Goal: Task Accomplishment & Management: Manage account settings

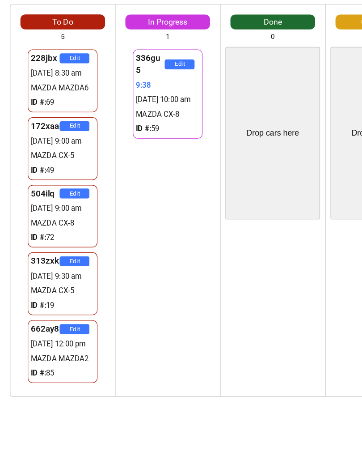
scroll to position [0, 6]
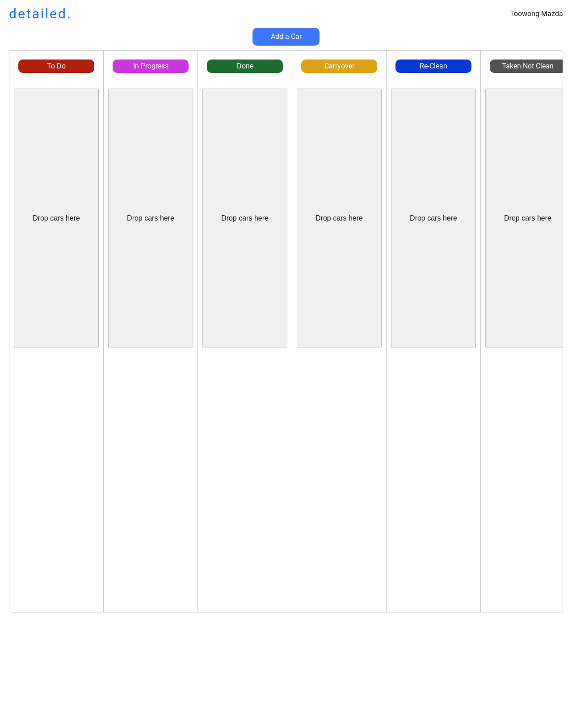
scroll to position [191, 94]
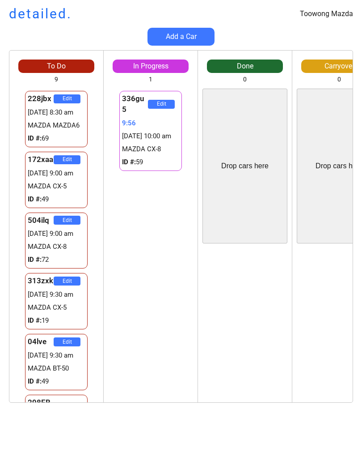
scroll to position [0, 0]
click at [346, 246] on div "Drop cars here Edit" at bounding box center [339, 243] width 94 height 318
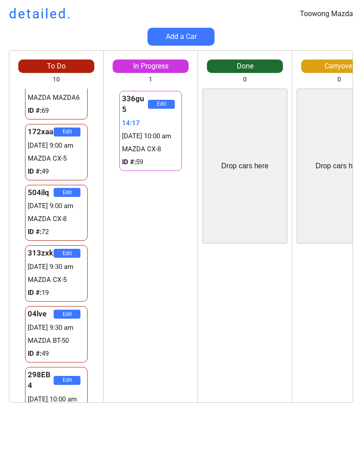
scroll to position [29, 0]
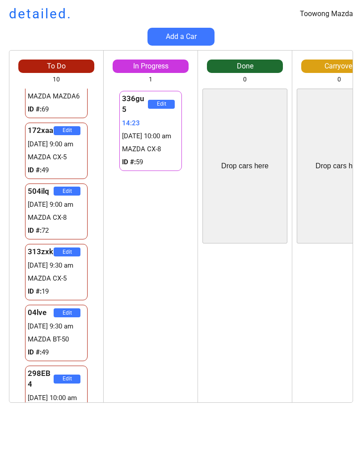
click at [112, 236] on div "336gu5 Edit 14:23 23/09 10:00 am MAZDA CX-8 ID #: 59" at bounding box center [151, 246] width 94 height 314
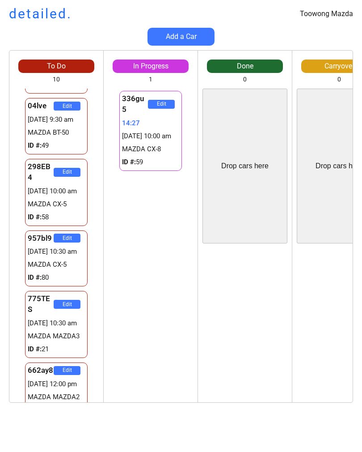
scroll to position [237, 0]
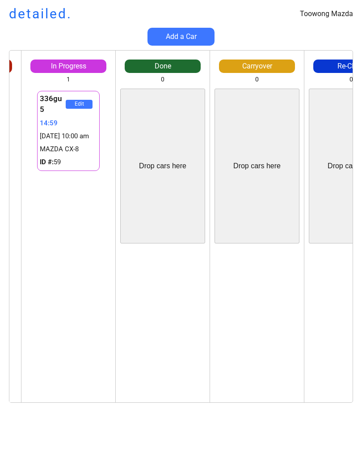
click at [329, 38] on div "Add a Car" at bounding box center [181, 37] width 362 height 18
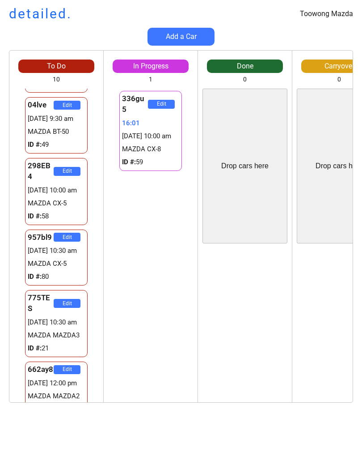
scroll to position [0, 6]
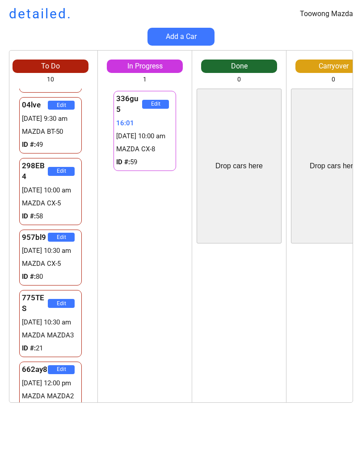
click at [298, 277] on div "Edit" at bounding box center [334, 325] width 94 height 155
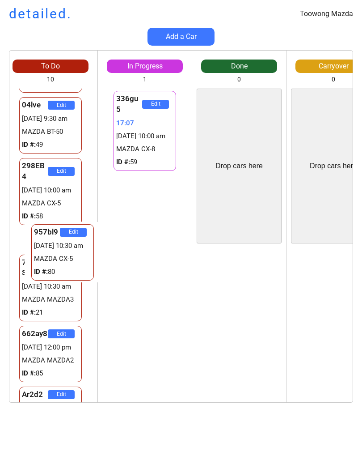
scroll to position [0, 0]
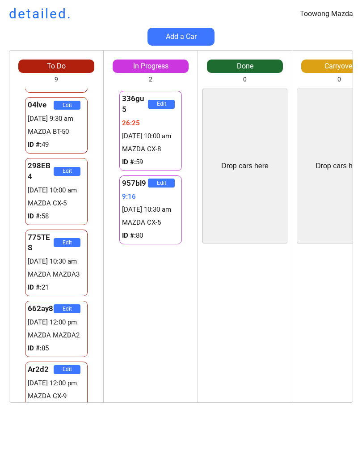
click at [358, 232] on div "To Do 9 228jbx Edit 23/09 8:30 am MAZDA MAZDA6 ID #: 69 172xaa Edit 23/09 9:00 …" at bounding box center [181, 230] width 362 height 361
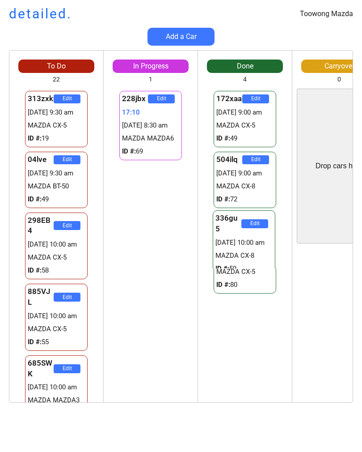
scroll to position [0, 4]
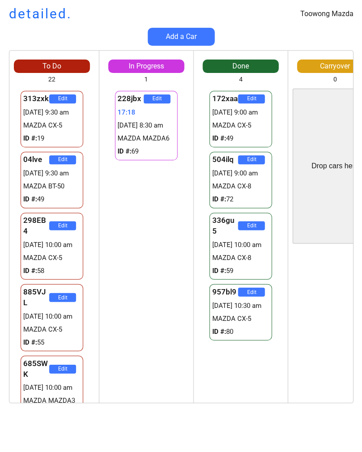
click at [225, 395] on div "172xaa Edit 23/09 9:00 am MAZDA CX-5 ID #: 49 504ilq Edit 23/09 9:00 am MAZDA C…" at bounding box center [241, 246] width 94 height 314
click at [158, 220] on div "228jbx Edit 20:45 23/09 8:30 am MAZDA MAZDA6 ID #: 69" at bounding box center [146, 246] width 94 height 314
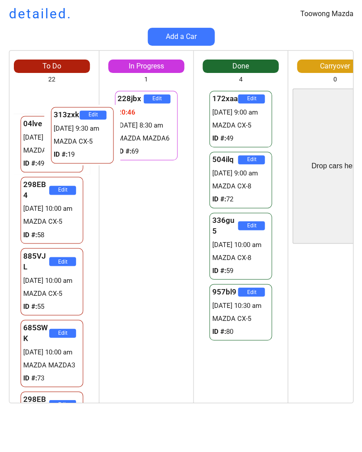
scroll to position [0, 0]
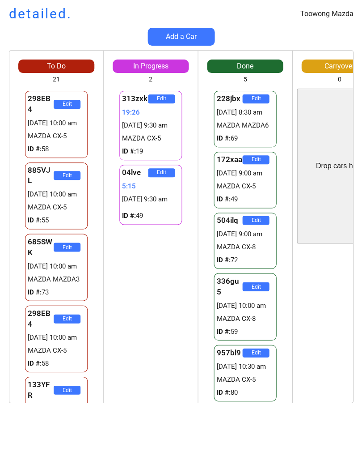
click at [328, 208] on div "Drop cars here" at bounding box center [339, 166] width 85 height 155
click at [310, 259] on div "Edit" at bounding box center [340, 325] width 94 height 155
click at [153, 350] on div "313zxk Edit 19:46 23/09 9:30 am MAZDA CX-5 ID #: 19 04lve Edit 5:35 23/09 9:30 …" at bounding box center [151, 246] width 94 height 314
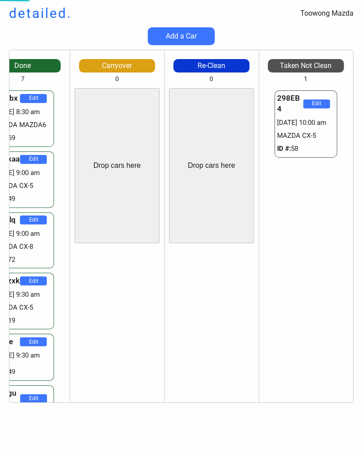
scroll to position [532, 0]
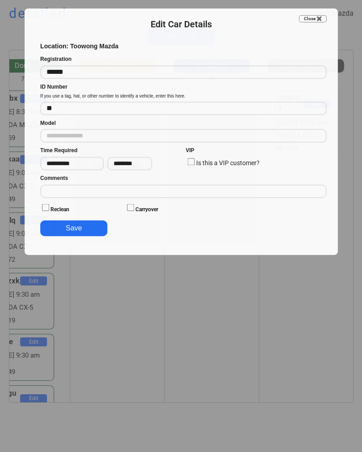
type input "**********"
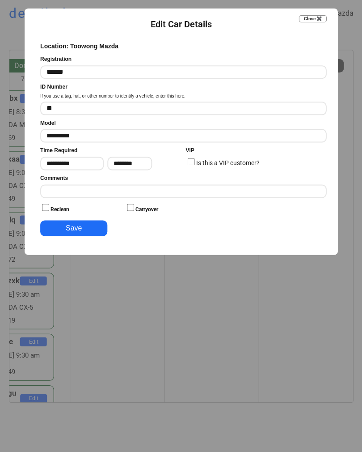
click at [203, 185] on input "input" at bounding box center [183, 191] width 286 height 13
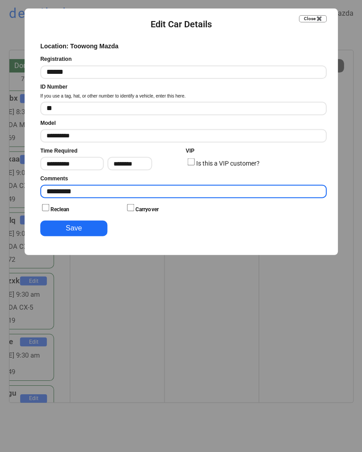
type input "*********"
click at [100, 229] on button "Save" at bounding box center [73, 228] width 67 height 16
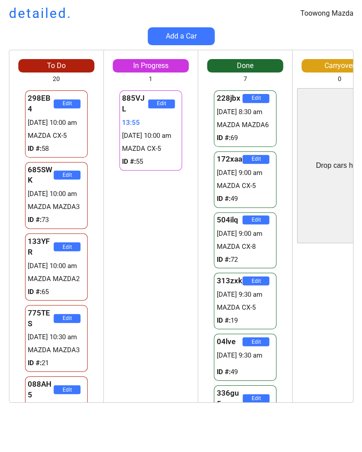
scroll to position [0, 0]
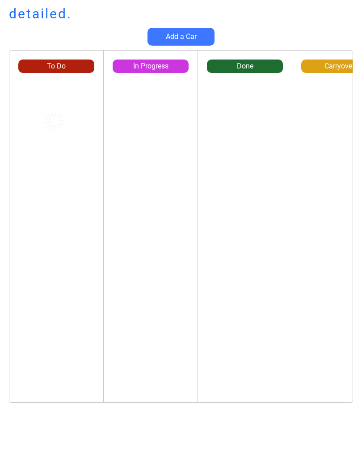
scroll to position [0, 0]
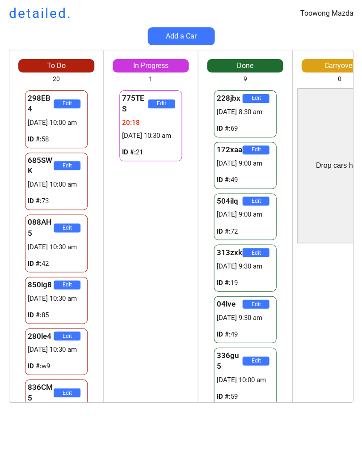
scroll to position [0, 0]
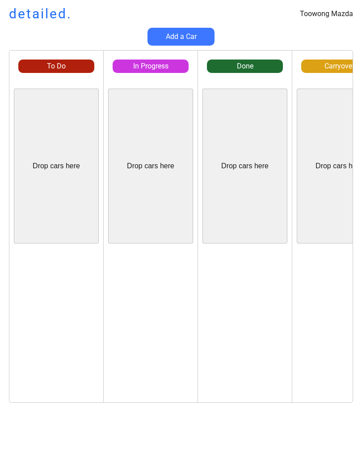
scroll to position [0, 0]
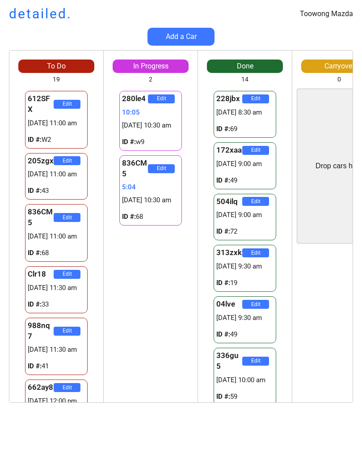
scroll to position [0, 0]
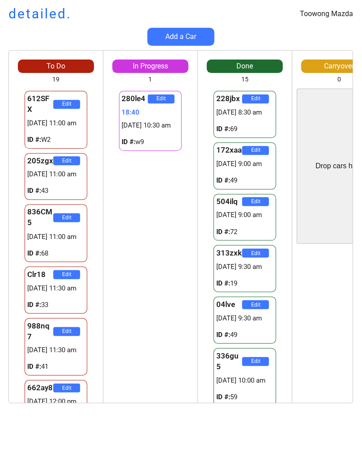
scroll to position [0, 0]
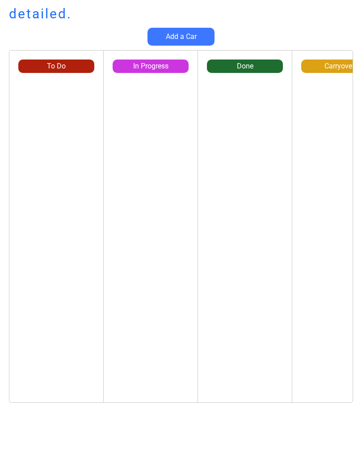
scroll to position [0, 0]
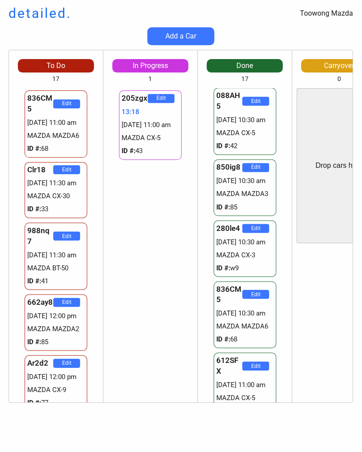
scroll to position [588, 0]
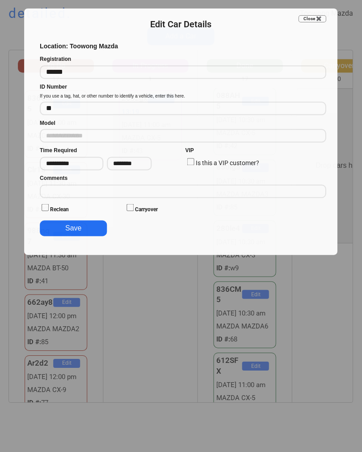
type input "**********"
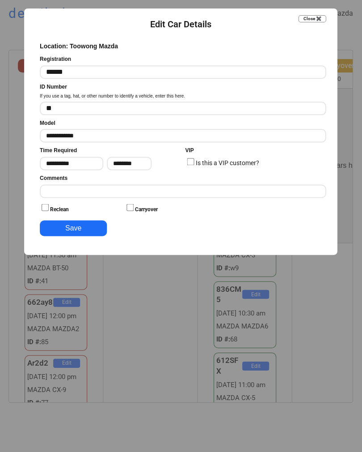
click at [76, 187] on input "input" at bounding box center [183, 191] width 286 height 13
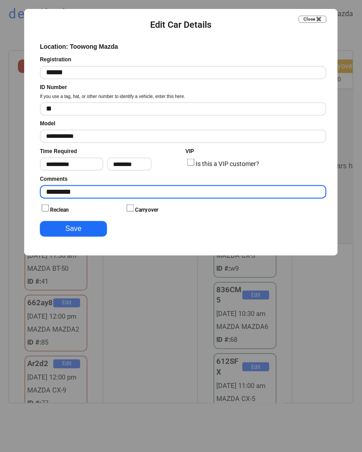
type input "*********"
click at [85, 224] on button "Save" at bounding box center [73, 228] width 67 height 16
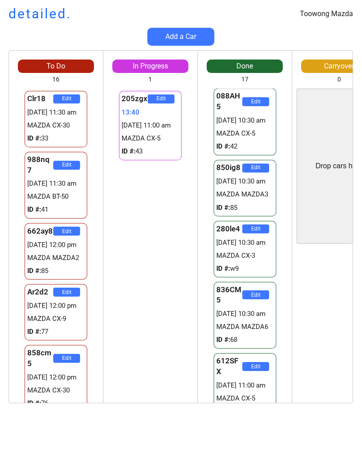
scroll to position [0, 0]
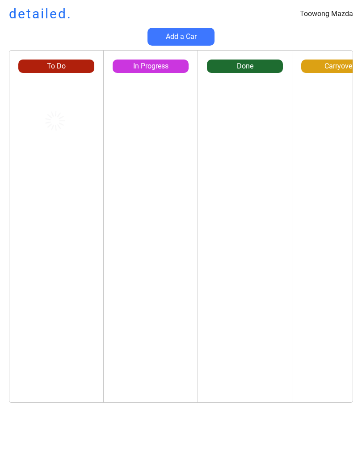
scroll to position [0, 0]
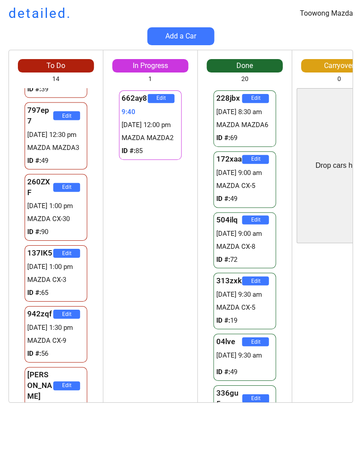
scroll to position [181, 0]
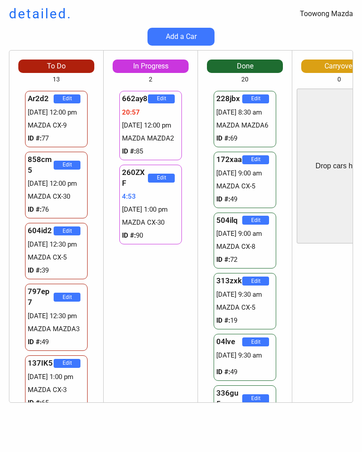
scroll to position [699, 0]
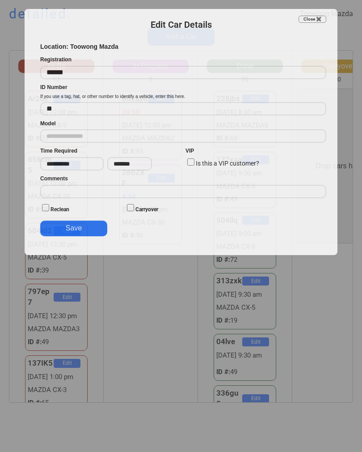
type input "**********"
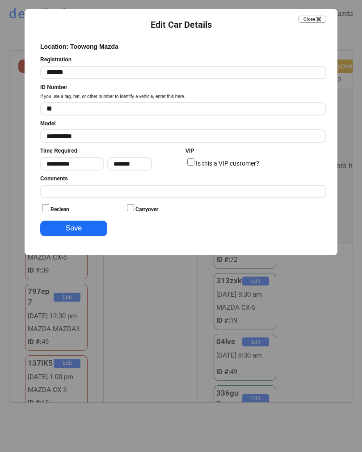
click at [167, 179] on div "Comments" at bounding box center [183, 186] width 286 height 23
click at [270, 191] on input "input" at bounding box center [183, 191] width 286 height 13
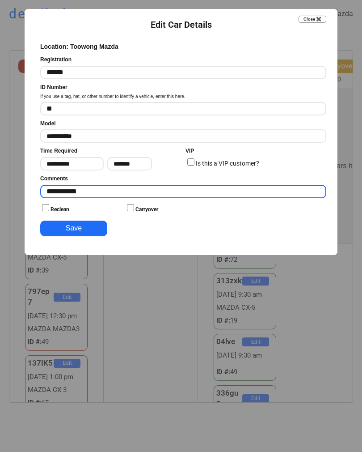
type input "**********"
click at [69, 226] on button "Save" at bounding box center [73, 228] width 67 height 16
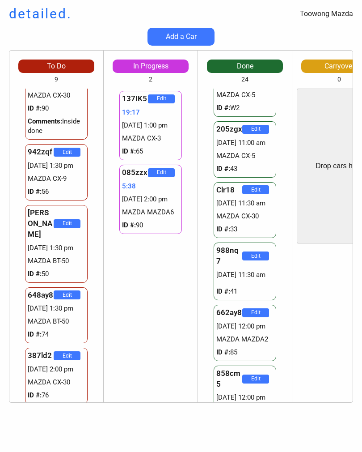
scroll to position [754, 0]
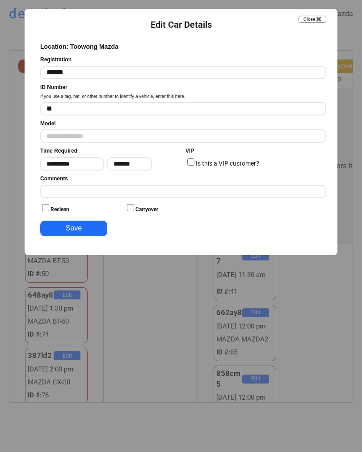
type input "**********"
click at [149, 181] on div "Comments" at bounding box center [183, 186] width 286 height 23
click at [320, 19] on button "Close ✖️" at bounding box center [313, 19] width 28 height 7
click at [123, 185] on input "input" at bounding box center [183, 191] width 286 height 13
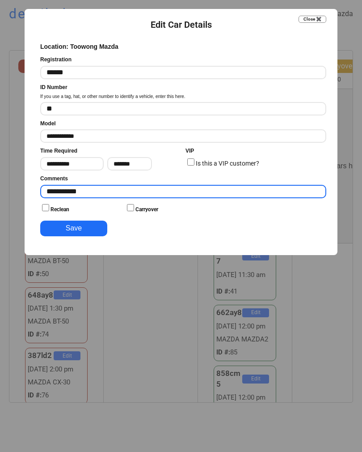
type input "**********"
click at [93, 221] on button "Save" at bounding box center [73, 228] width 67 height 16
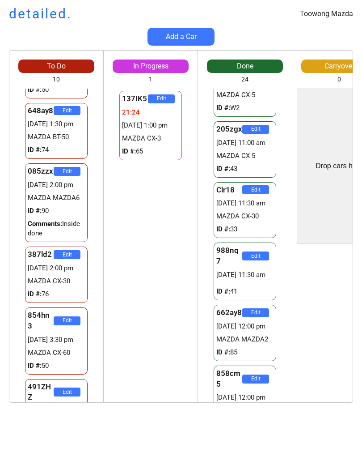
scroll to position [287, 0]
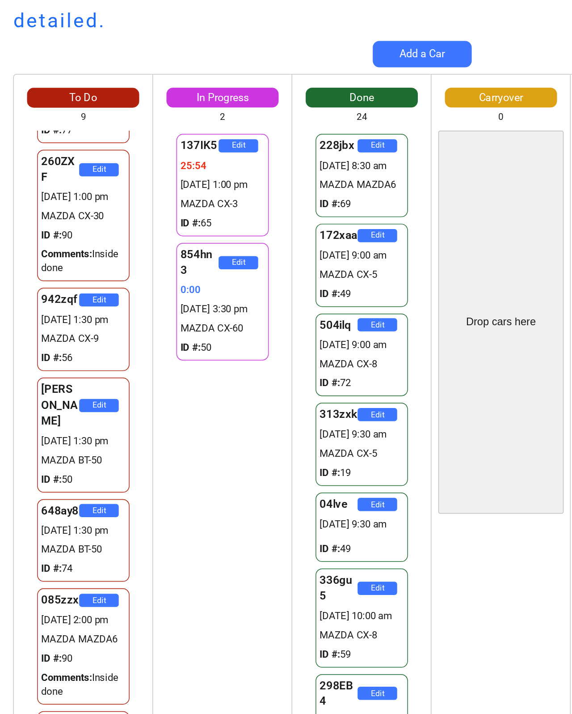
scroll to position [41, 0]
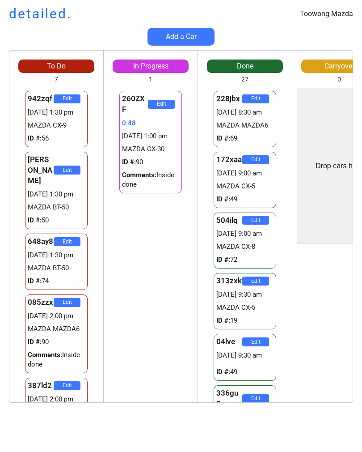
click at [66, 51] on div "To Do 7 942zqf Edit 23/09 1:30 pm MAZDA CX-9 ID #: 56 LILIE Edit 23/09 1:30 pm …" at bounding box center [56, 227] width 94 height 352
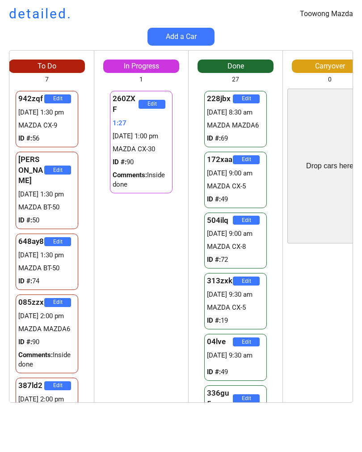
scroll to position [0, 8]
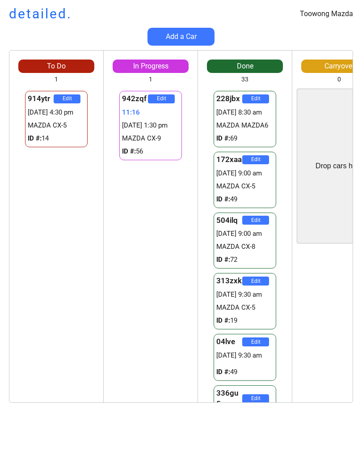
click at [211, 401] on div "336gu5 Edit [DATE] 10:00 am MAZDA CX-8 ID #: 59" at bounding box center [245, 419] width 76 height 72
click at [138, 364] on div "942zqf Edit 11:17 23/09 1:30 pm MAZDA CX-9 ID #: 56" at bounding box center [151, 246] width 94 height 314
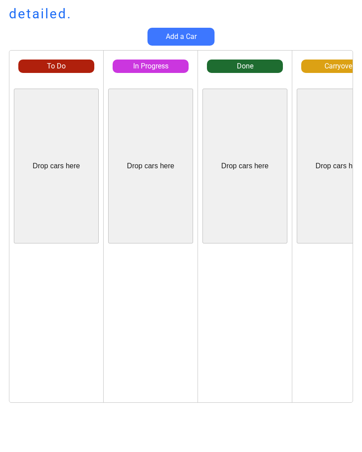
scroll to position [6, 0]
